Goal: Information Seeking & Learning: Learn about a topic

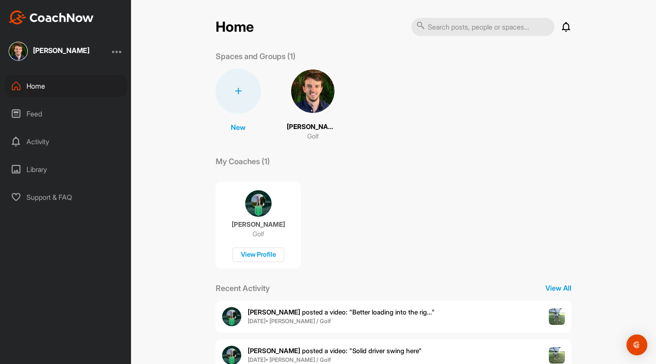
click at [466, 29] on input "text" at bounding box center [482, 27] width 143 height 18
type input "grip"
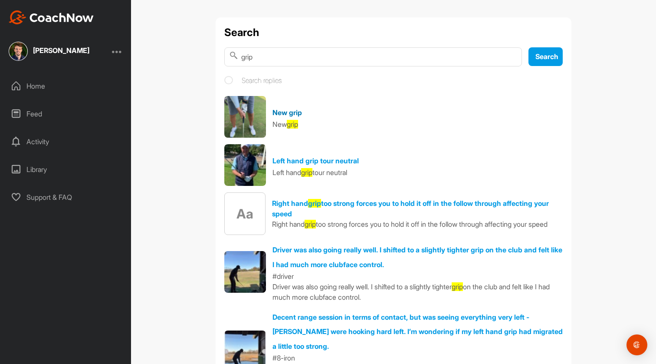
click at [294, 113] on link "New grip" at bounding box center [288, 112] width 30 height 9
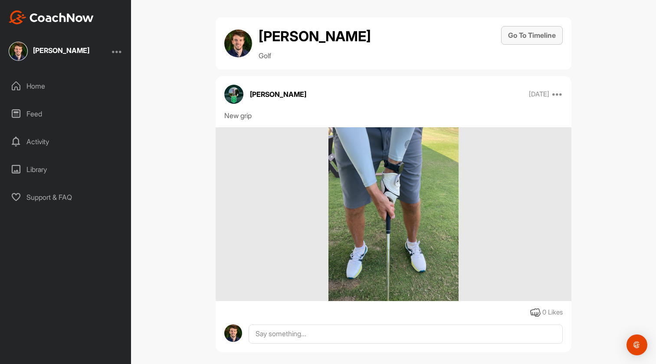
click at [549, 39] on button "Go To Timeline" at bounding box center [532, 35] width 62 height 19
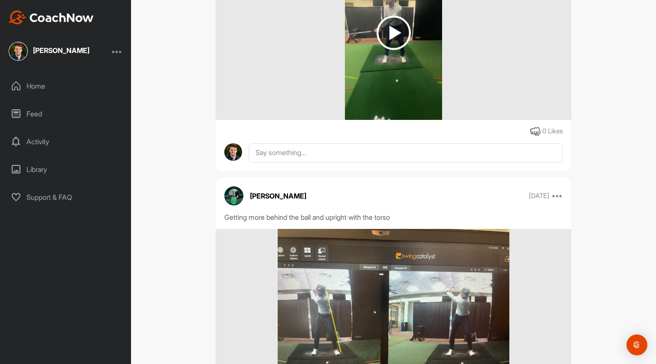
scroll to position [12598, 0]
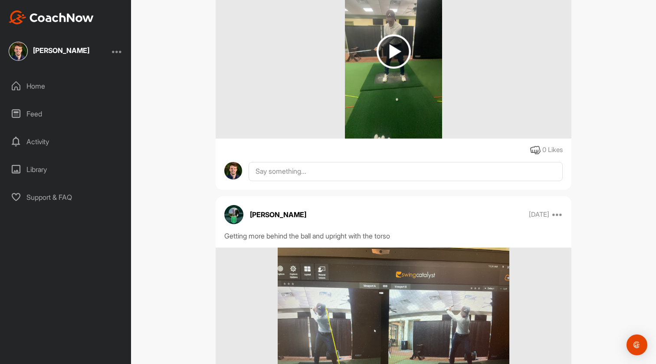
click at [387, 69] on img at bounding box center [394, 51] width 34 height 34
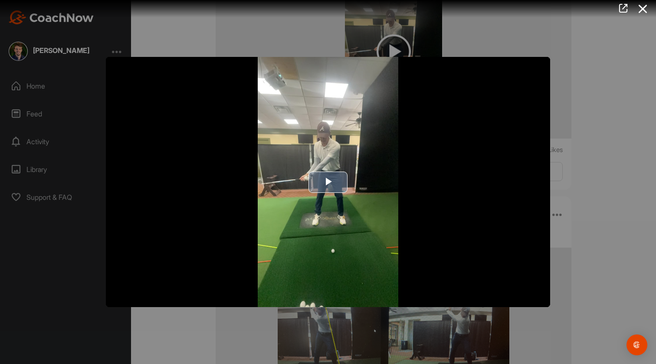
click at [328, 182] on span "Video Player" at bounding box center [328, 182] width 0 height 0
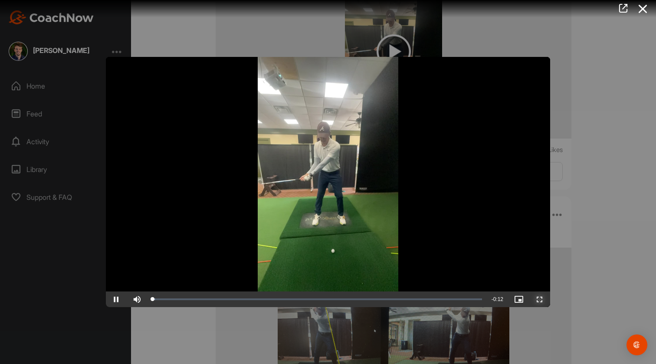
click at [536, 299] on span "Video Player" at bounding box center [540, 299] width 21 height 0
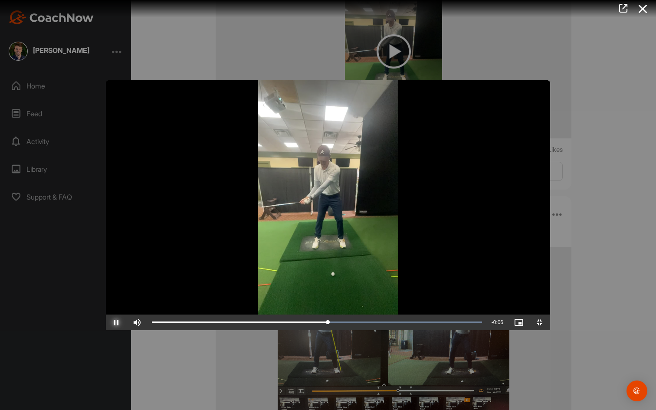
click at [106, 322] on span "Video Player" at bounding box center [116, 322] width 21 height 0
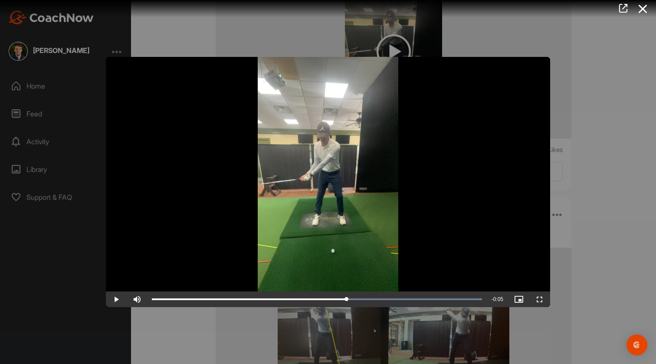
click at [577, 92] on div at bounding box center [328, 182] width 656 height 364
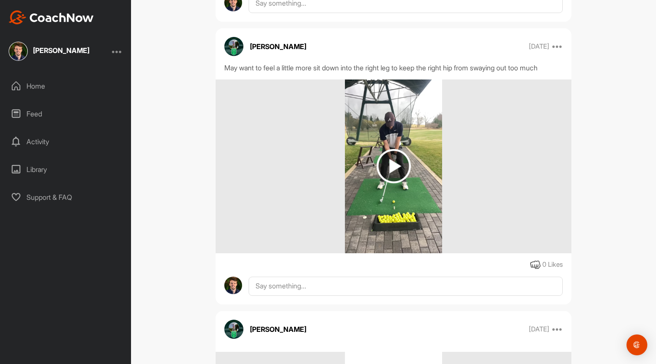
scroll to position [10160, 0]
click at [394, 170] on img at bounding box center [394, 166] width 34 height 34
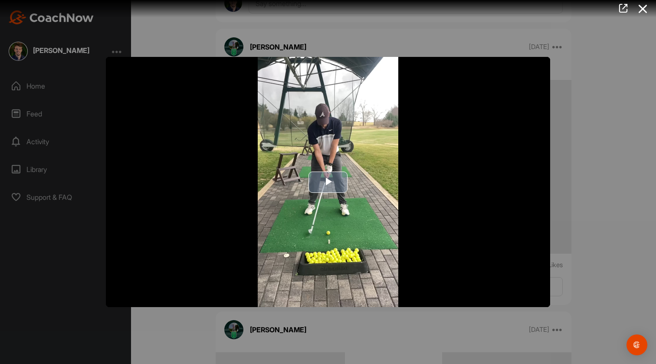
click at [328, 182] on span "Video Player" at bounding box center [328, 182] width 0 height 0
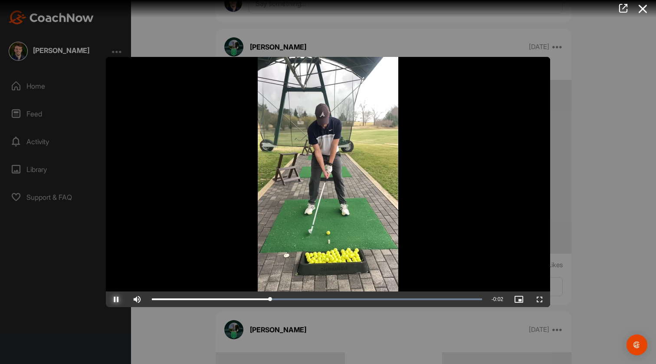
click at [118, 299] on span "Video Player" at bounding box center [116, 299] width 21 height 0
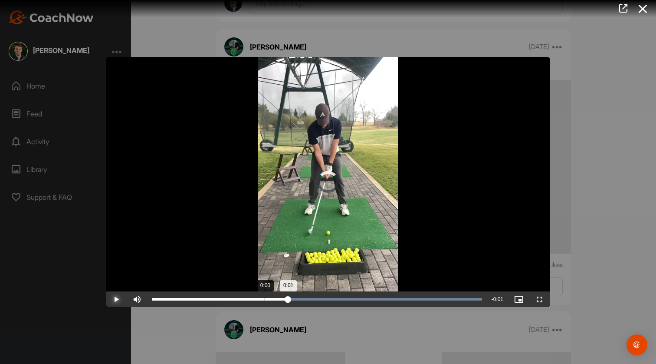
click at [275, 298] on div "0:01" at bounding box center [220, 299] width 136 height 3
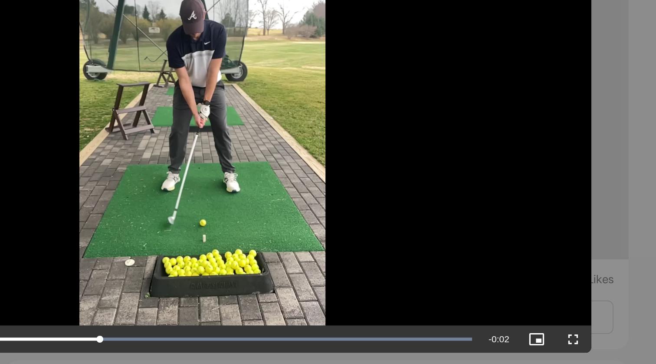
scroll to position [0, 0]
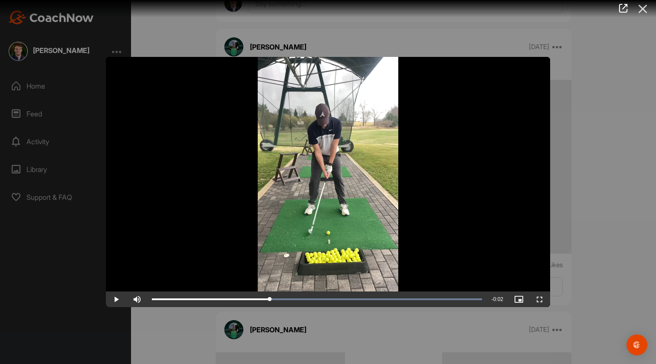
click at [641, 9] on icon at bounding box center [643, 9] width 20 height 16
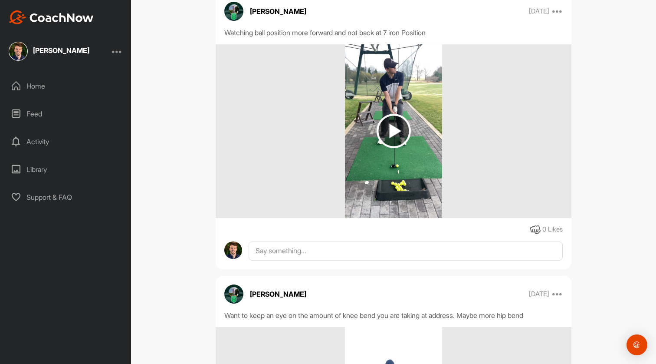
scroll to position [8201, 0]
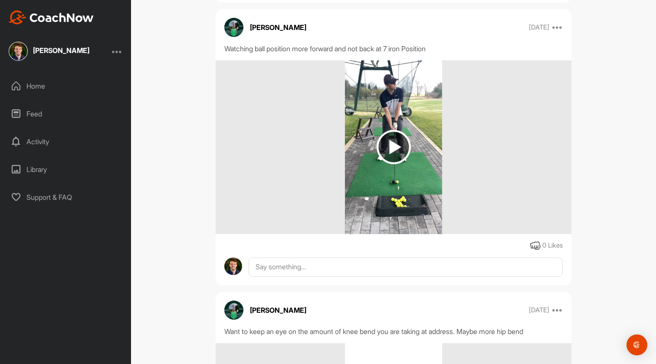
click at [405, 154] on img at bounding box center [394, 147] width 34 height 34
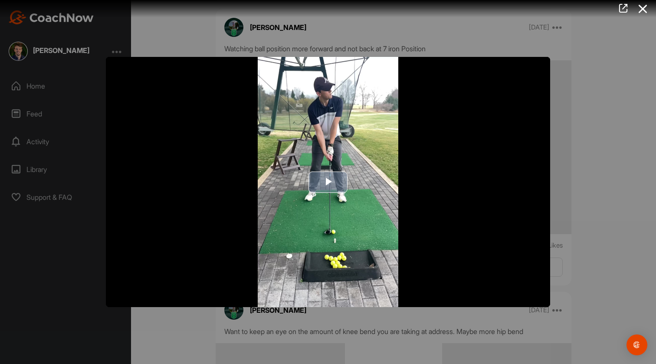
click at [328, 182] on span "Video Player" at bounding box center [328, 182] width 0 height 0
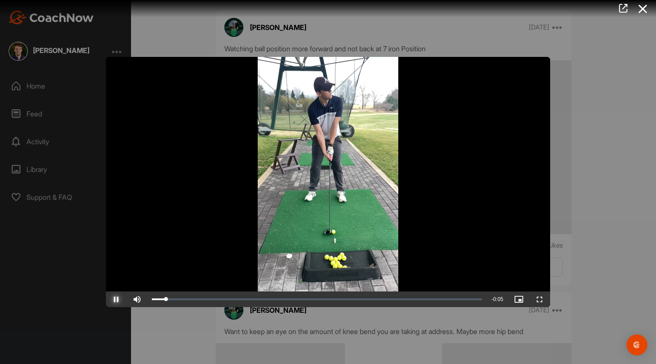
click at [115, 299] on span "Video Player" at bounding box center [116, 299] width 21 height 0
click at [538, 299] on span "Video Player" at bounding box center [540, 299] width 21 height 0
click at [639, 10] on icon at bounding box center [643, 9] width 20 height 16
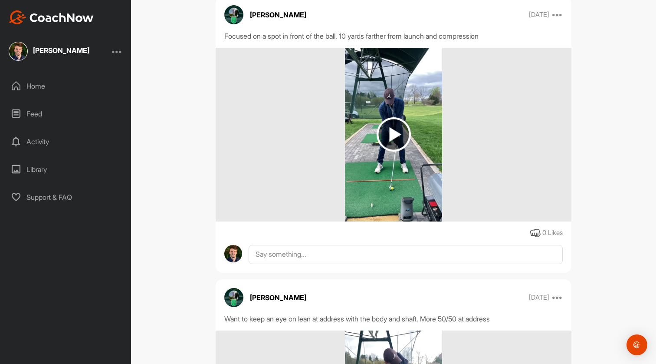
scroll to position [7328, 0]
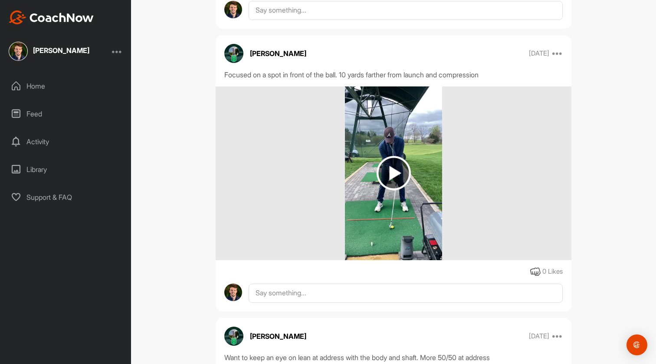
click at [387, 181] on img at bounding box center [394, 173] width 34 height 34
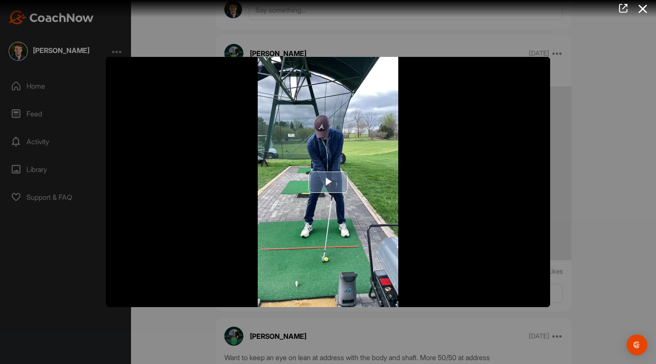
click at [328, 182] on span "Video Player" at bounding box center [328, 182] width 0 height 0
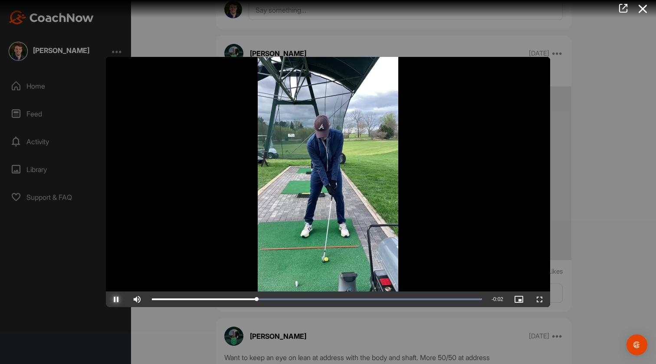
click at [118, 299] on span "Video Player" at bounding box center [116, 299] width 21 height 0
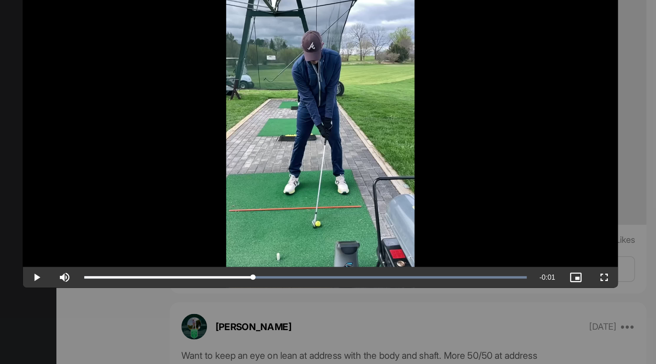
click at [556, 131] on div at bounding box center [328, 182] width 656 height 364
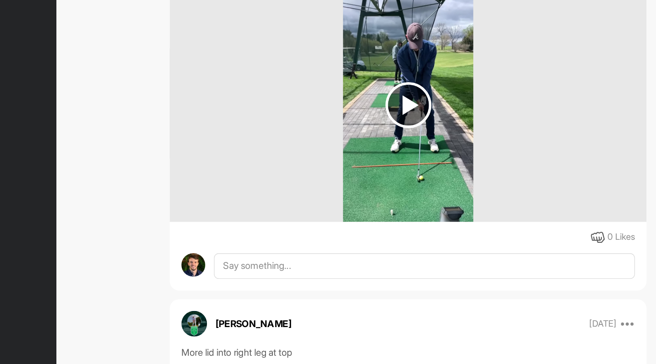
scroll to position [6655, 0]
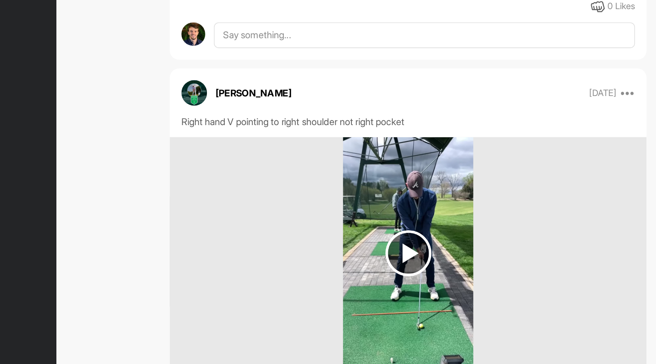
click at [398, 290] on img at bounding box center [394, 281] width 34 height 34
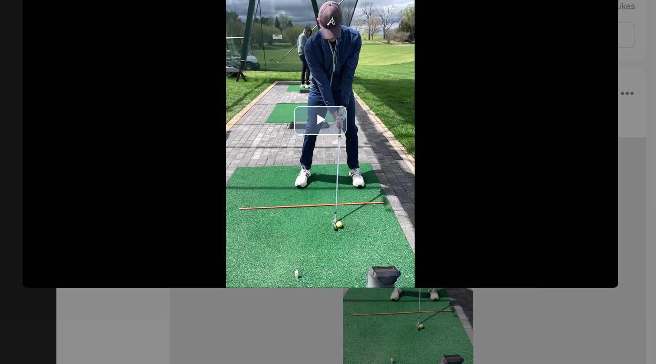
click at [328, 182] on span "Video Player" at bounding box center [328, 182] width 0 height 0
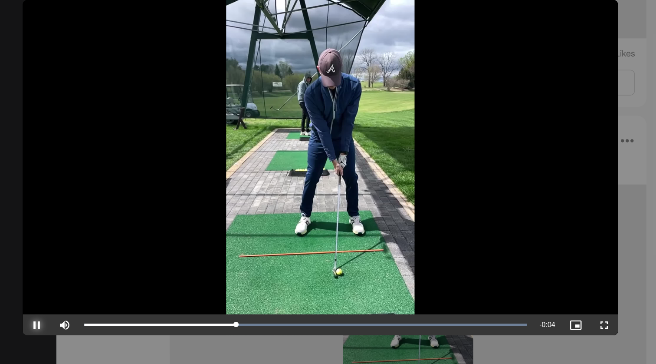
click at [116, 299] on span "Video Player" at bounding box center [116, 299] width 21 height 0
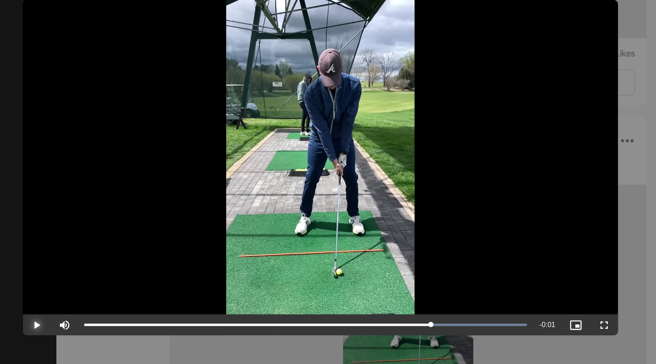
click at [116, 299] on span "Video Player" at bounding box center [116, 299] width 21 height 0
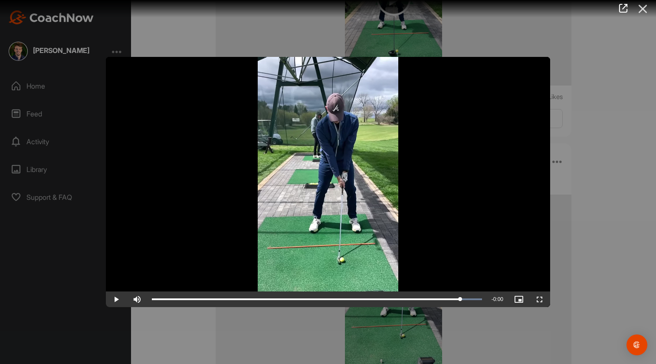
click at [641, 5] on icon at bounding box center [643, 9] width 20 height 16
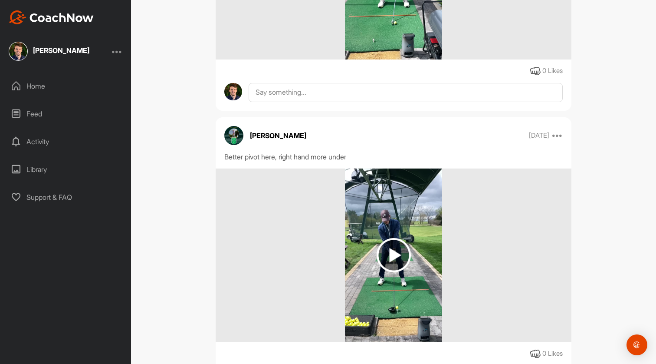
scroll to position [6393, 0]
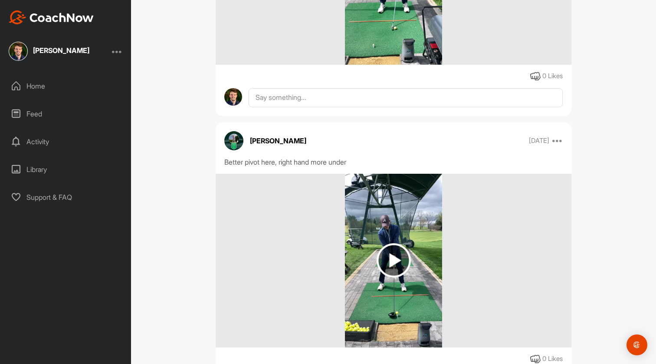
click at [393, 259] on img at bounding box center [394, 260] width 34 height 34
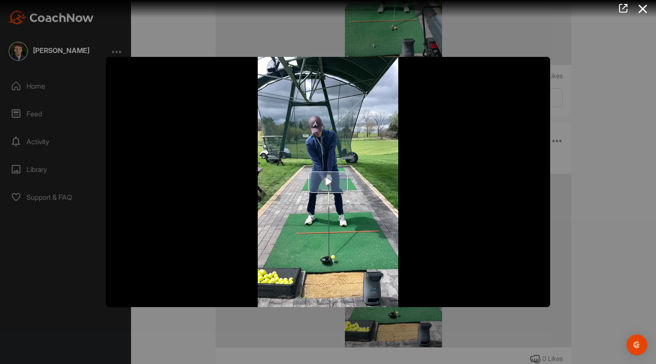
click at [328, 182] on span "Video Player" at bounding box center [328, 182] width 0 height 0
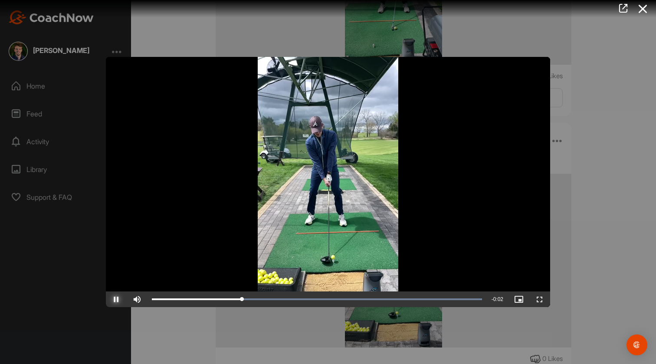
click at [122, 299] on span "Video Player" at bounding box center [116, 299] width 21 height 0
click at [644, 10] on icon at bounding box center [643, 9] width 20 height 16
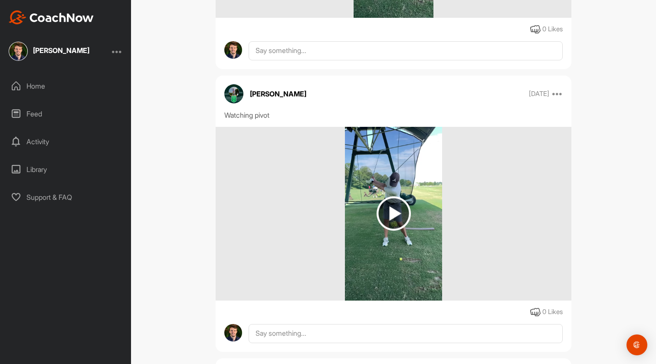
scroll to position [4358, 0]
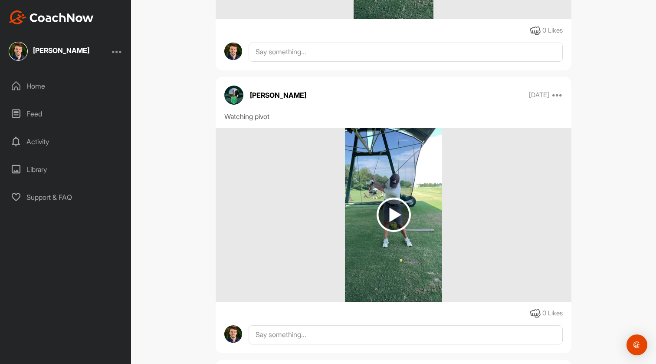
click at [391, 222] on img at bounding box center [394, 214] width 34 height 34
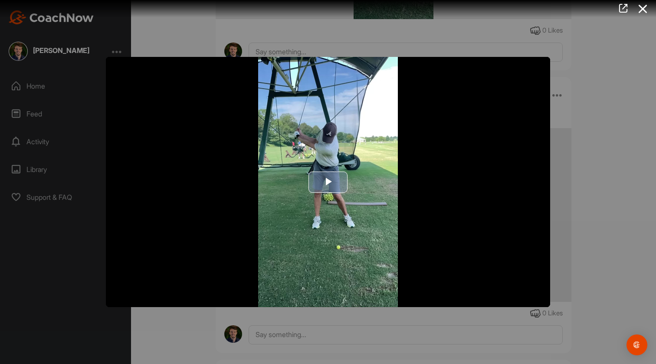
click at [328, 182] on span "Video Player" at bounding box center [328, 182] width 0 height 0
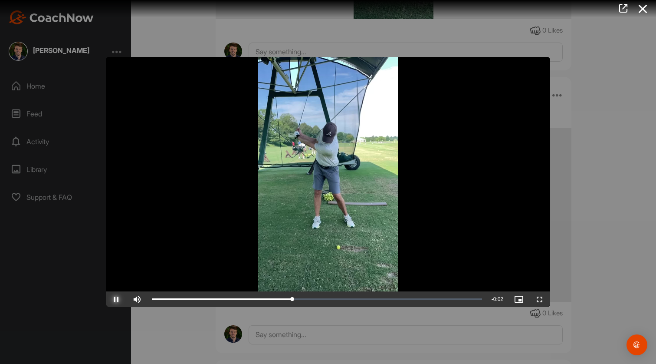
click at [115, 299] on span "Video Player" at bounding box center [116, 299] width 21 height 0
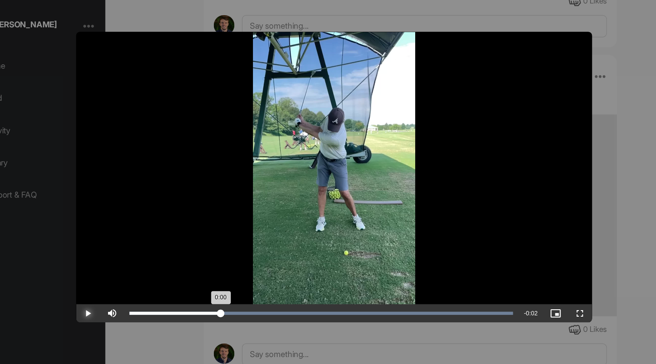
click at [230, 301] on div "Loaded : 100.00% 0:00 0:00" at bounding box center [317, 299] width 339 height 16
click at [576, 56] on div at bounding box center [328, 182] width 656 height 364
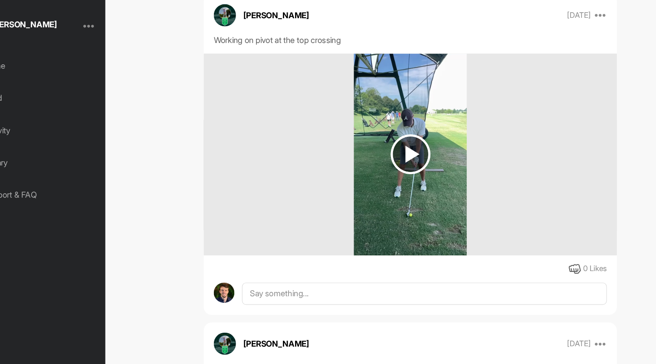
scroll to position [3828, 0]
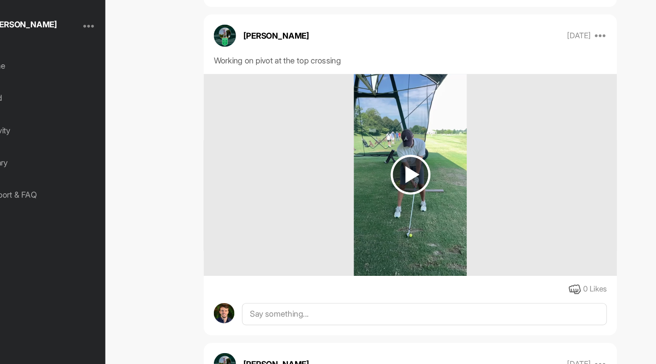
click at [399, 183] on img at bounding box center [394, 180] width 34 height 34
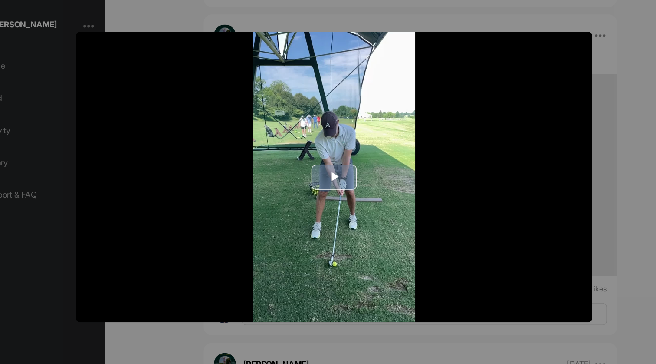
click at [328, 182] on span "Video Player" at bounding box center [328, 182] width 0 height 0
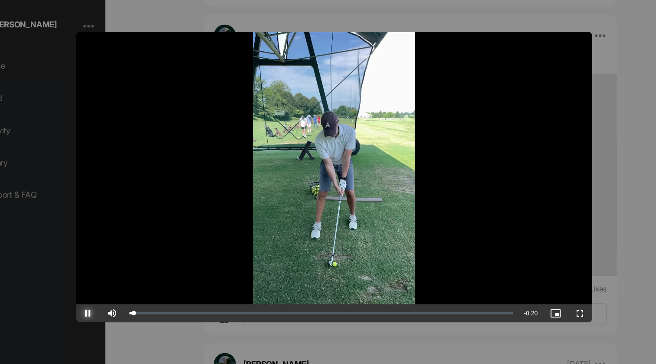
click at [112, 299] on span "Video Player" at bounding box center [116, 299] width 21 height 0
click at [550, 66] on div at bounding box center [328, 182] width 656 height 364
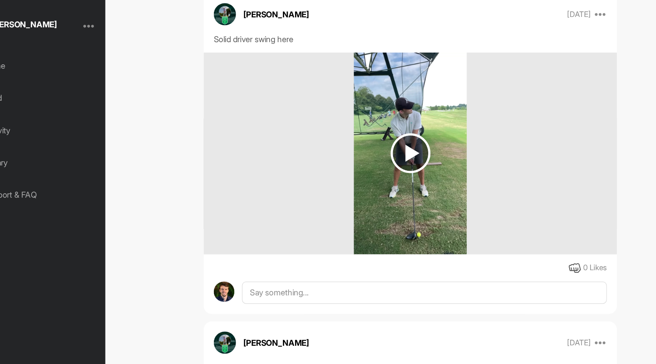
scroll to position [2686, 0]
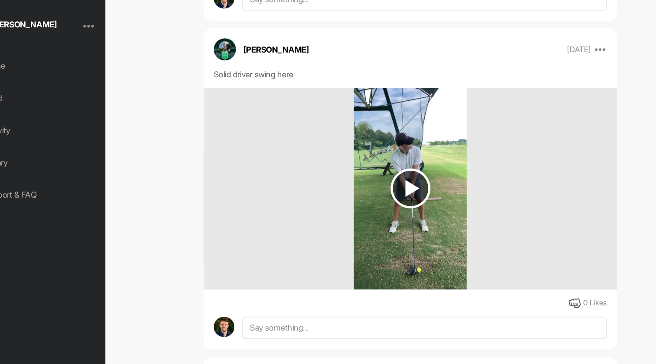
click at [405, 187] on img at bounding box center [394, 191] width 34 height 34
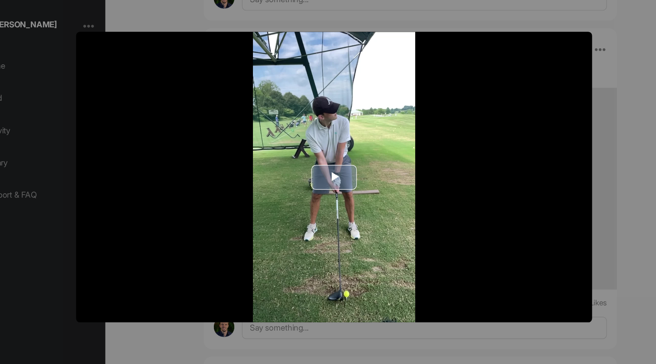
click at [328, 182] on span "Video Player" at bounding box center [328, 182] width 0 height 0
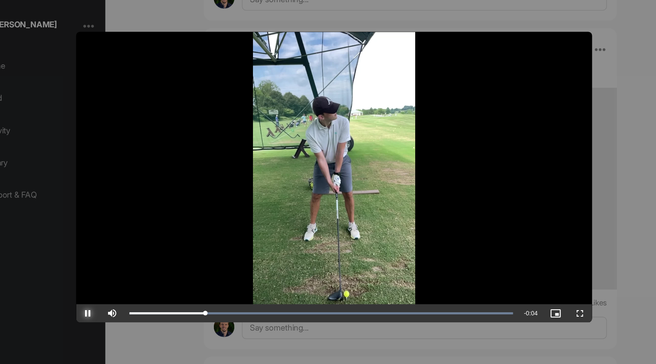
click at [112, 299] on span "Video Player" at bounding box center [116, 299] width 21 height 0
click at [565, 45] on div at bounding box center [328, 182] width 656 height 364
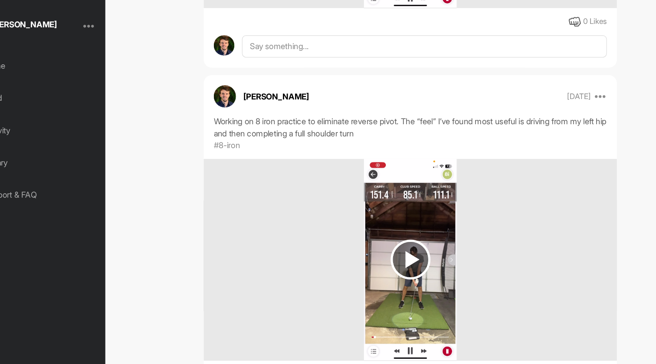
scroll to position [1731, 0]
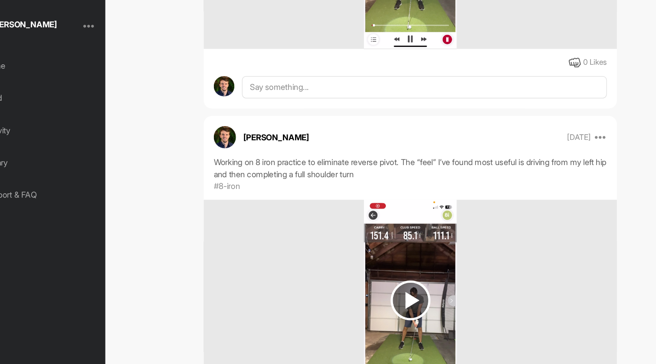
click at [408, 270] on img at bounding box center [394, 288] width 80 height 174
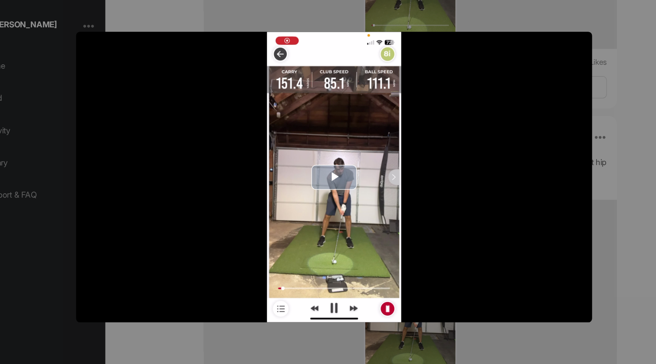
click at [328, 182] on span "Video Player" at bounding box center [328, 182] width 0 height 0
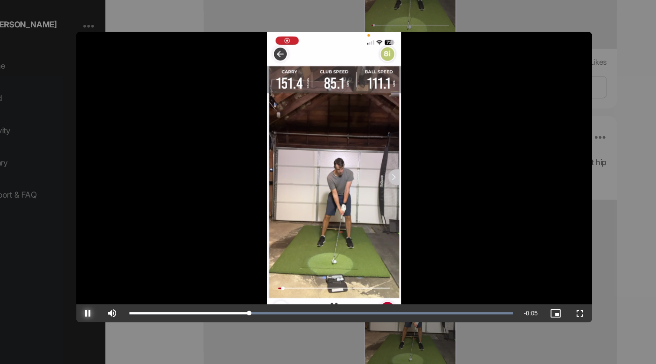
click at [117, 299] on span "Video Player" at bounding box center [116, 299] width 21 height 0
click at [565, 76] on div at bounding box center [328, 182] width 656 height 364
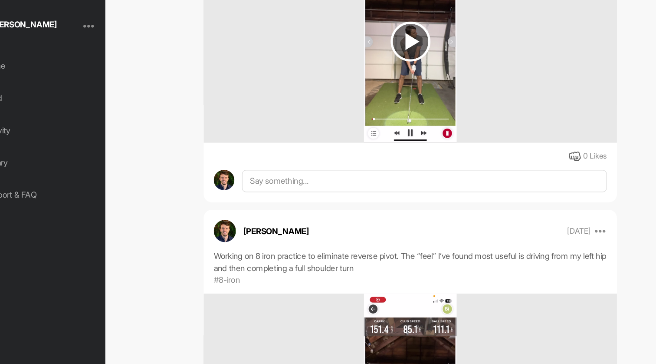
scroll to position [1553, 0]
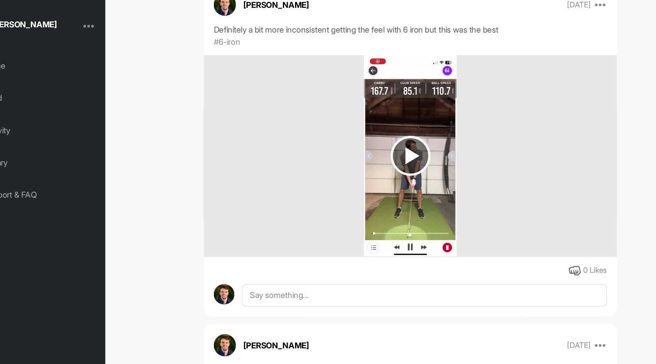
click at [392, 152] on img at bounding box center [394, 163] width 34 height 34
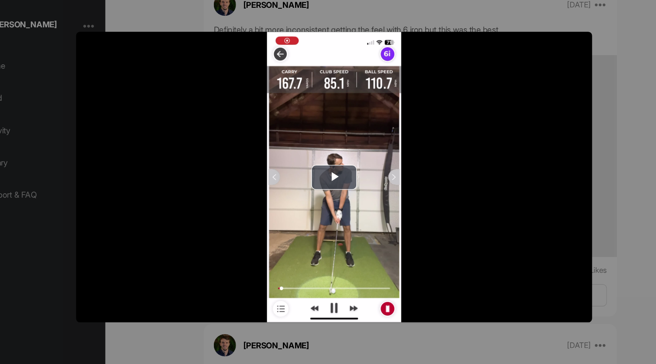
click at [595, 48] on div at bounding box center [328, 182] width 656 height 364
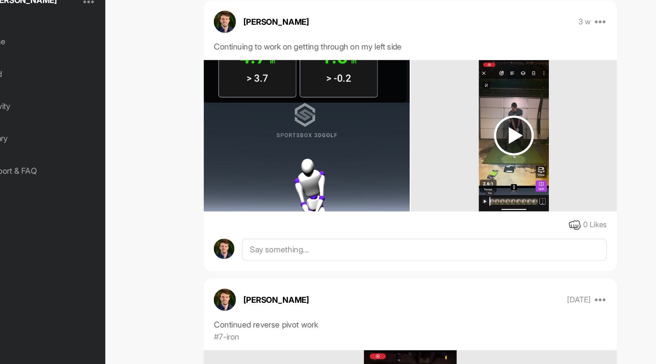
scroll to position [108, 0]
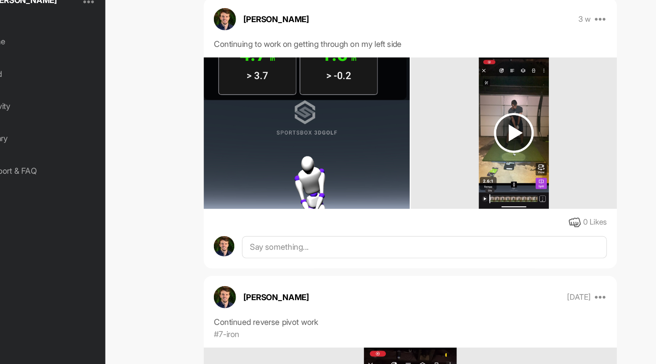
click at [484, 162] on img at bounding box center [483, 165] width 34 height 34
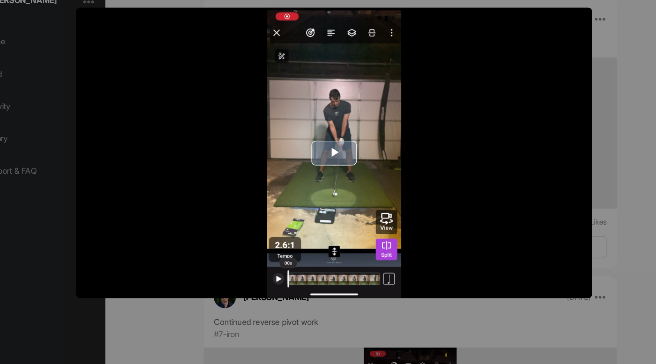
click at [328, 182] on span "Video Player" at bounding box center [328, 182] width 0 height 0
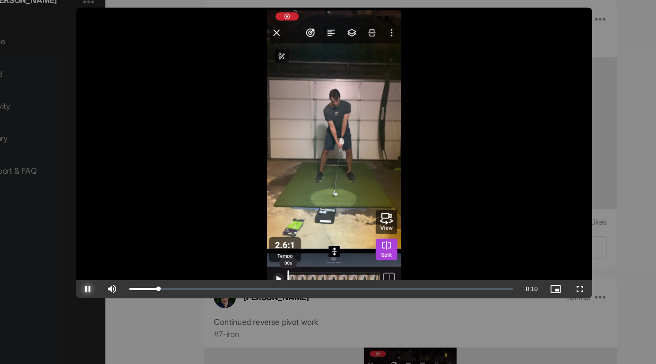
click at [119, 299] on span "Video Player" at bounding box center [116, 299] width 21 height 0
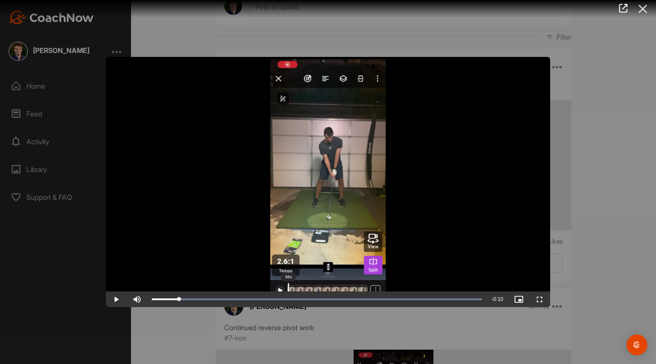
click at [643, 10] on icon at bounding box center [643, 9] width 20 height 16
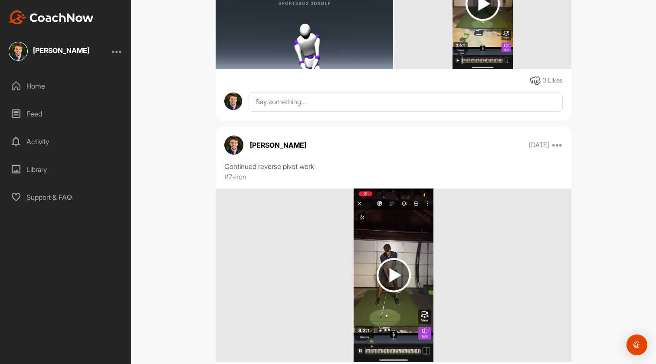
scroll to position [271, 0]
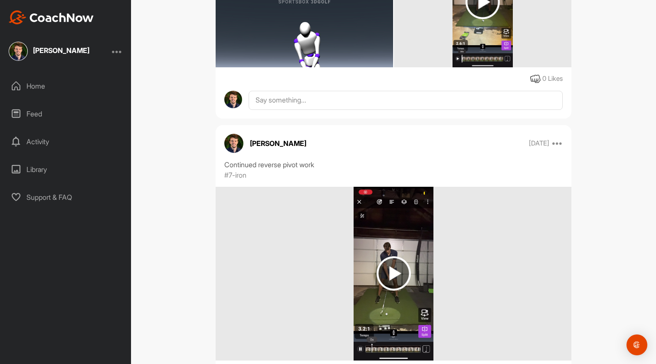
click at [388, 264] on img at bounding box center [394, 273] width 34 height 34
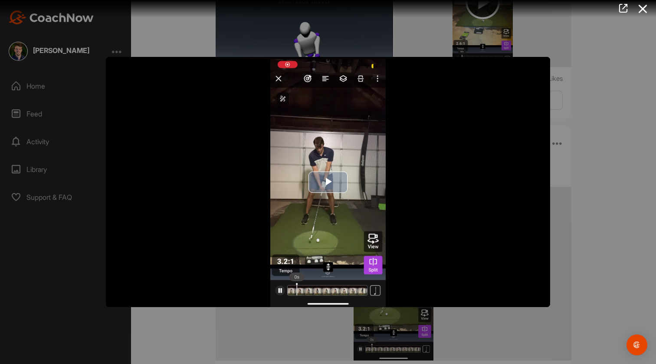
click at [328, 182] on span "Video Player" at bounding box center [328, 182] width 0 height 0
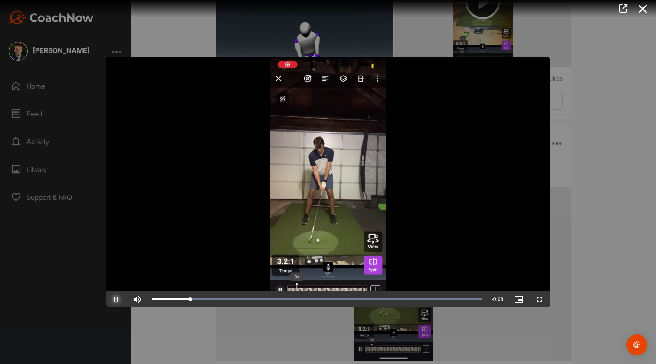
click at [116, 299] on span "Video Player" at bounding box center [116, 299] width 21 height 0
click at [188, 299] on div "Loaded : 100.00% 0:00 0:01" at bounding box center [317, 299] width 330 height 3
